Goal: Find specific page/section: Find specific page/section

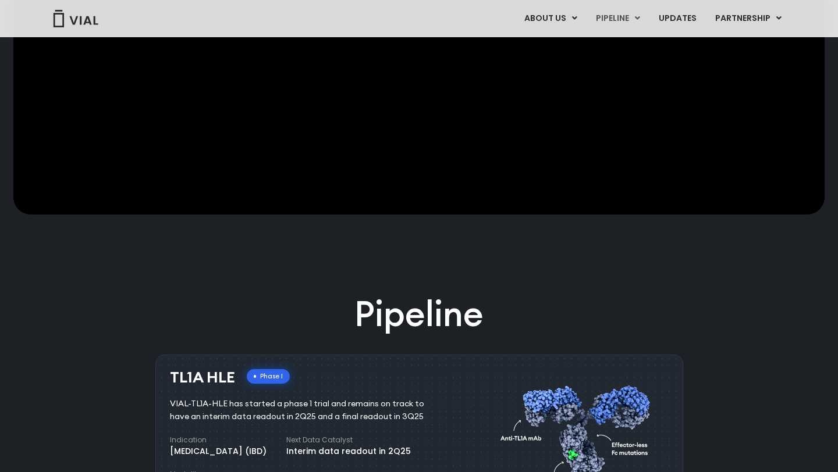
scroll to position [547, 0]
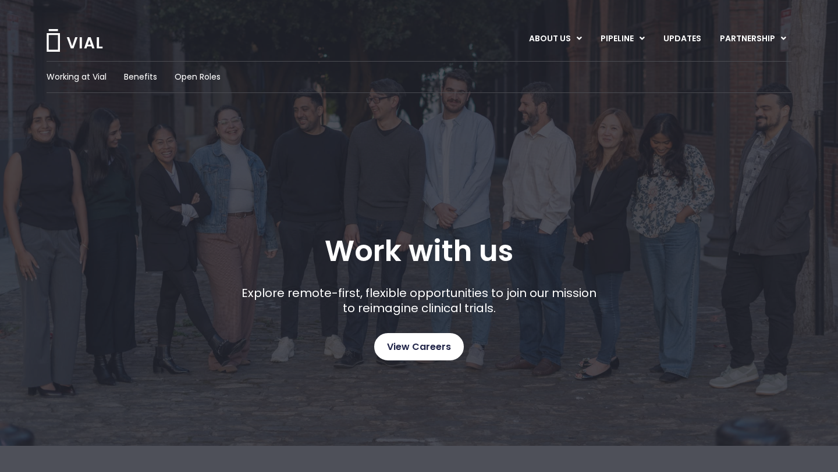
click at [416, 344] on span "View Careers" at bounding box center [419, 347] width 64 height 15
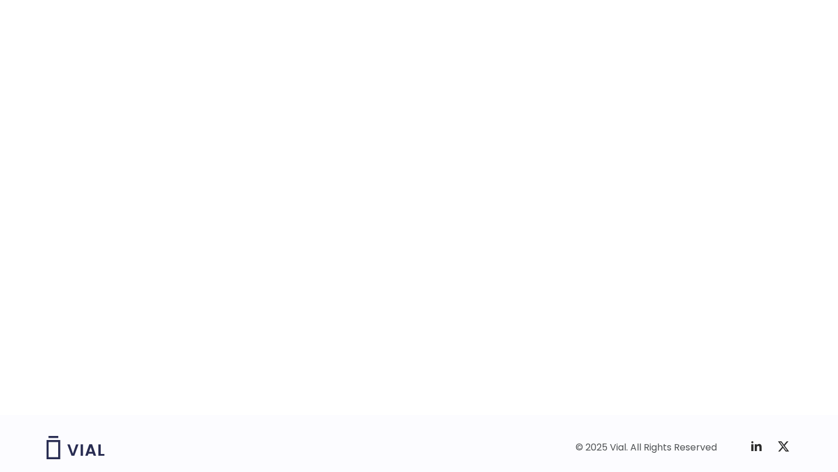
scroll to position [1760, 0]
